Goal: Register for event/course

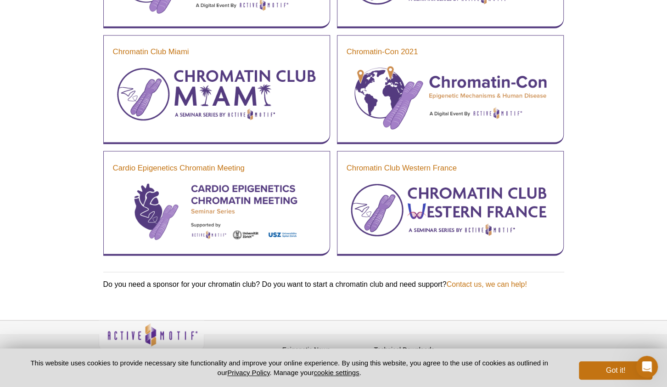
scroll to position [909, 0]
click at [211, 177] on div "Cardio Epigenetics Chromatin Meeting" at bounding box center [216, 203] width 227 height 105
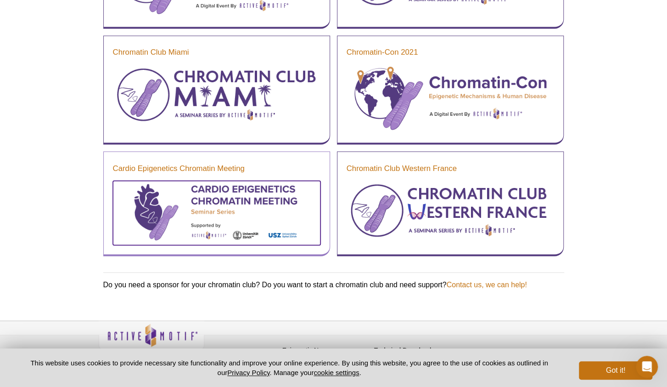
click at [221, 193] on img at bounding box center [217, 211] width 208 height 62
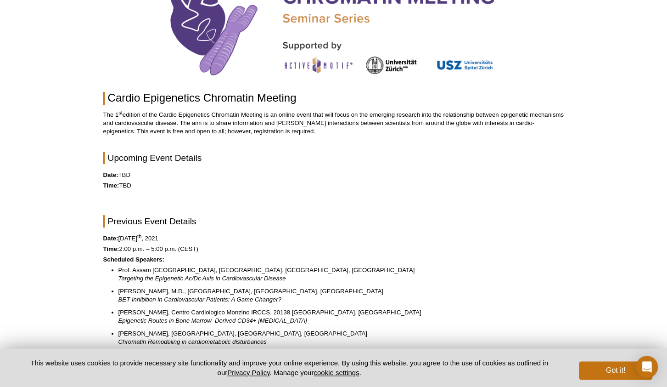
scroll to position [116, 0]
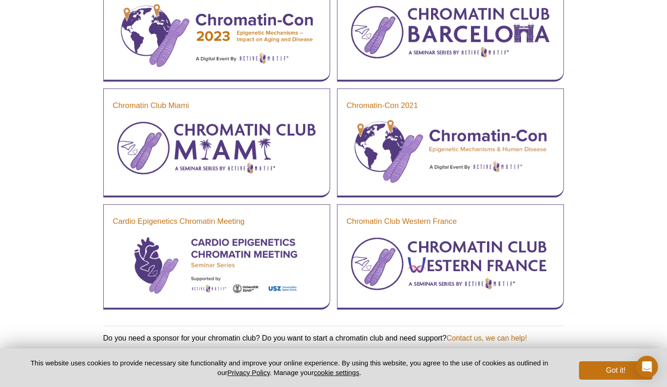
scroll to position [681, 0]
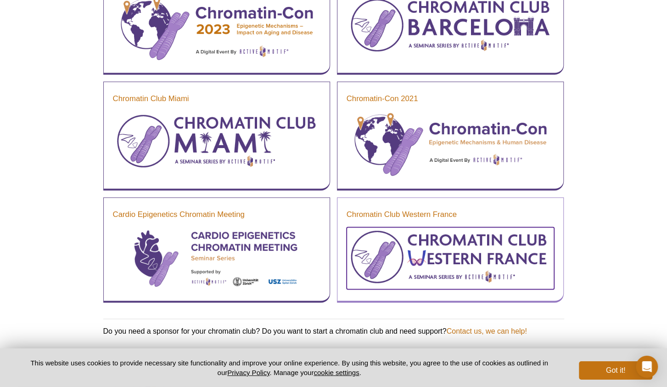
click at [438, 260] on img at bounding box center [451, 257] width 208 height 60
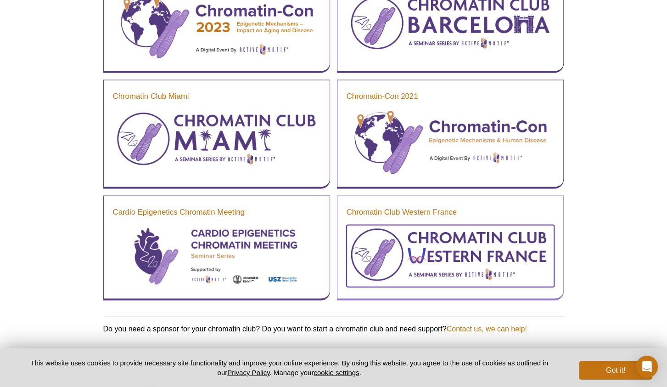
scroll to position [678, 0]
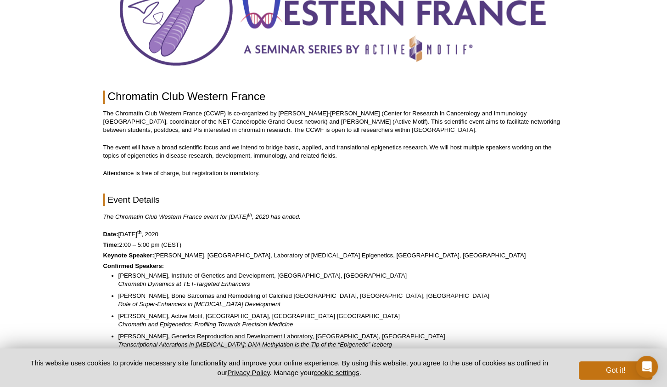
scroll to position [130, 0]
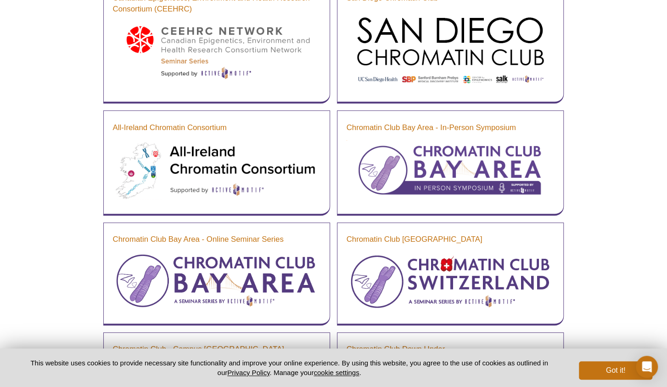
scroll to position [309, 0]
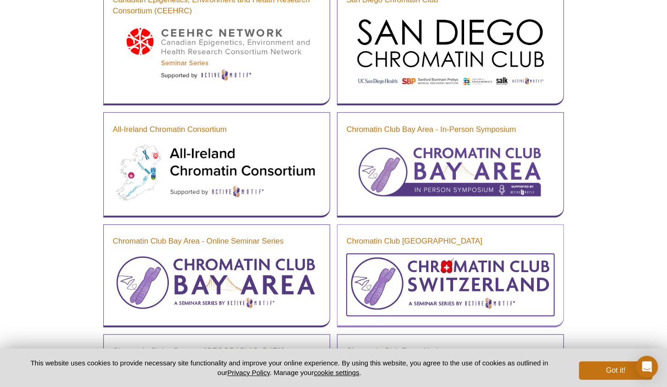
click at [474, 290] on img at bounding box center [451, 283] width 208 height 60
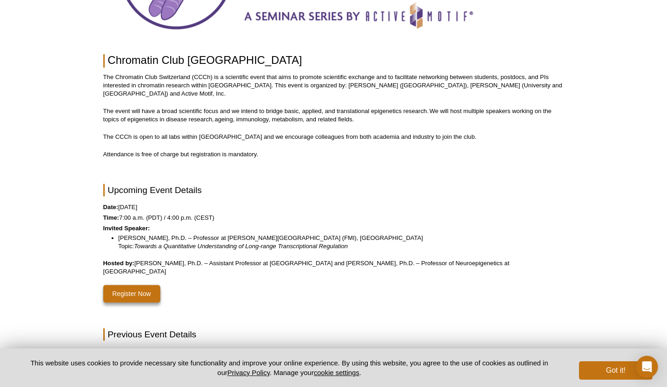
scroll to position [182, 0]
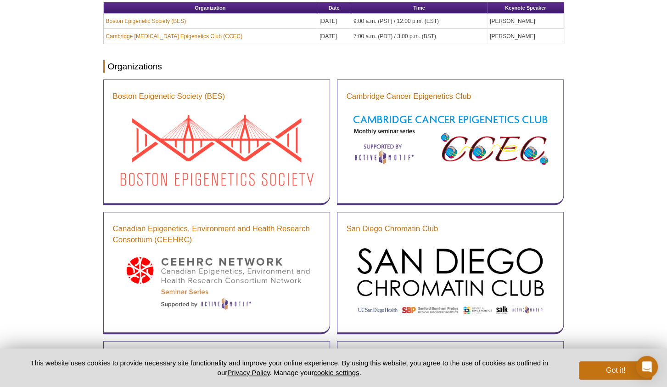
scroll to position [143, 0]
